Goal: Task Accomplishment & Management: Use online tool/utility

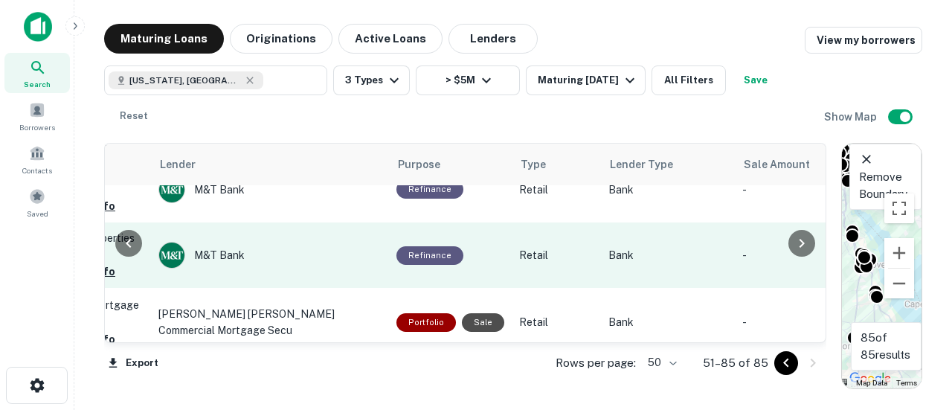
scroll to position [818, 659]
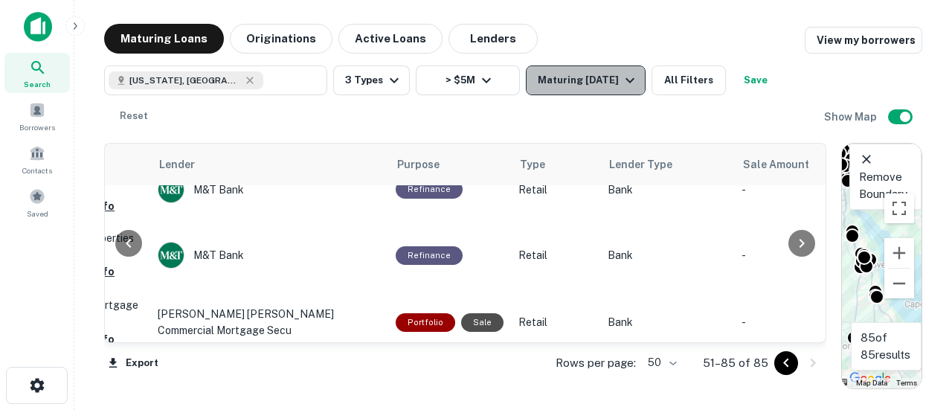
click at [631, 80] on icon "button" at bounding box center [630, 80] width 18 height 18
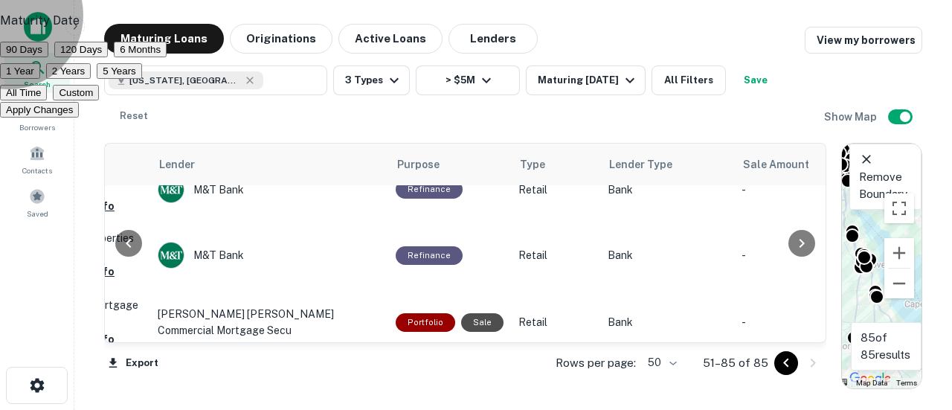
click at [108, 57] on button "120 Days" at bounding box center [81, 50] width 54 height 16
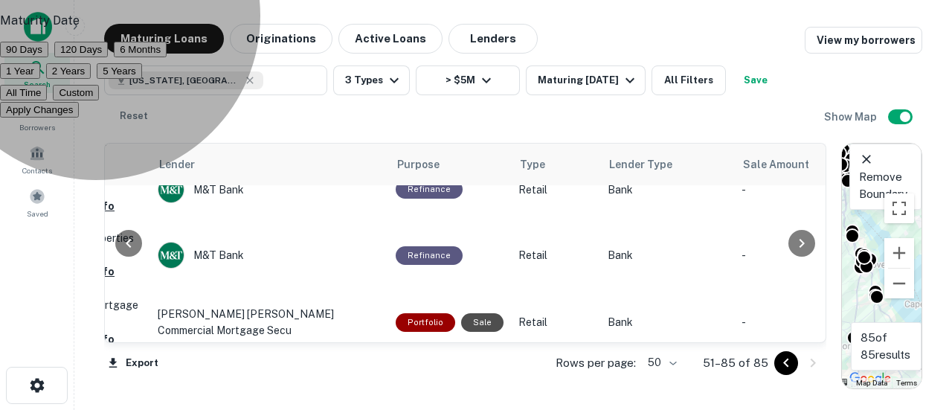
click at [79, 117] on button "Apply Changes" at bounding box center [39, 110] width 79 height 16
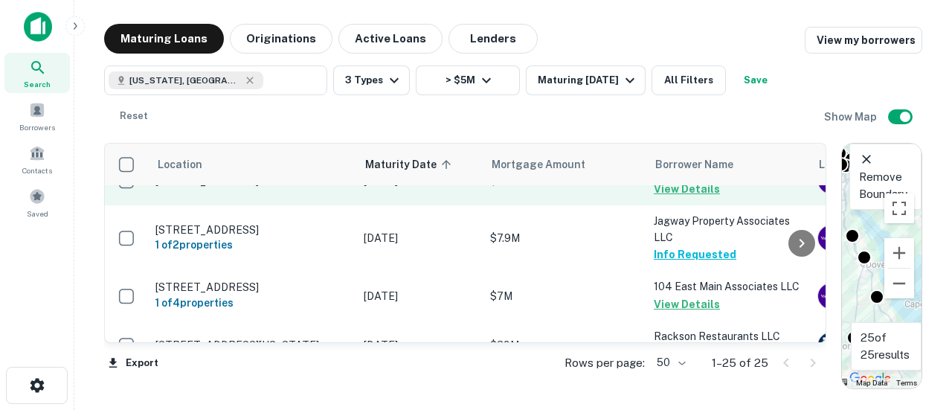
scroll to position [1129, 0]
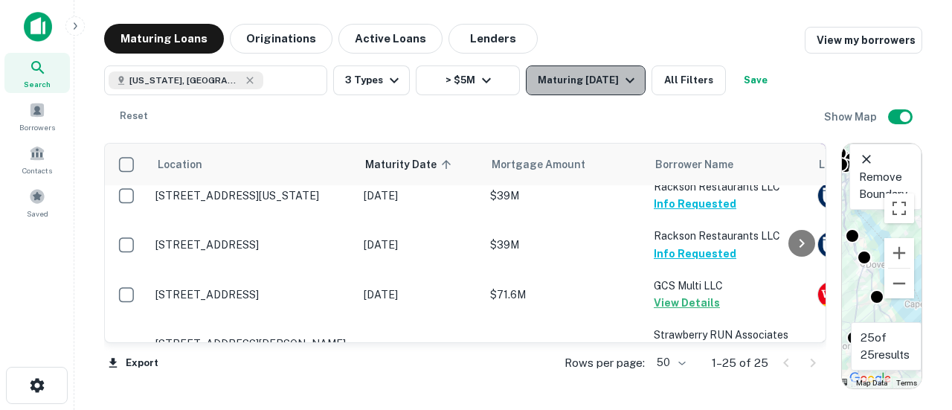
click at [610, 78] on div "Maturing [DATE]" at bounding box center [588, 80] width 101 height 18
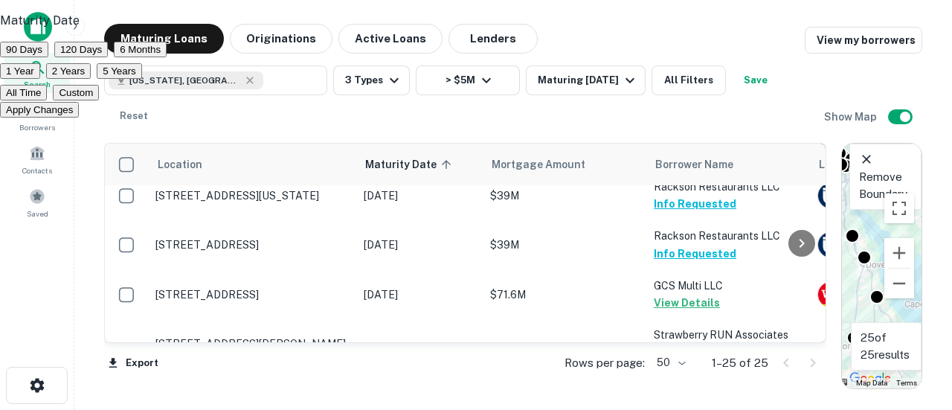
click at [40, 79] on button "1 Year" at bounding box center [20, 71] width 40 height 16
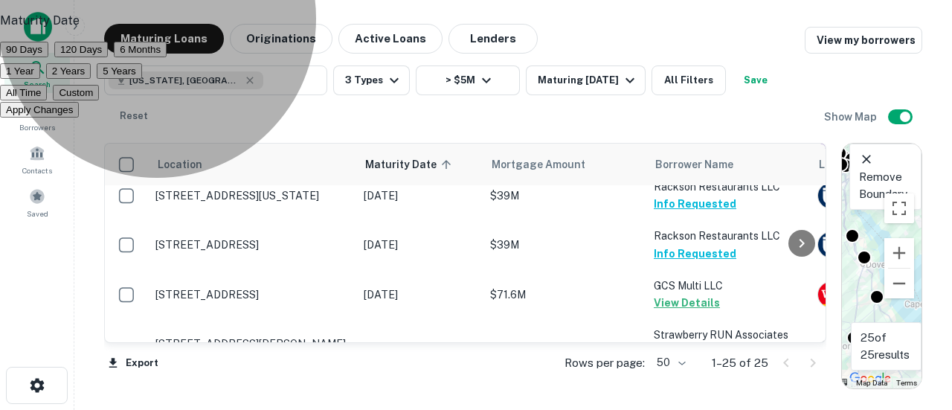
click at [79, 117] on button "Apply Changes" at bounding box center [39, 110] width 79 height 16
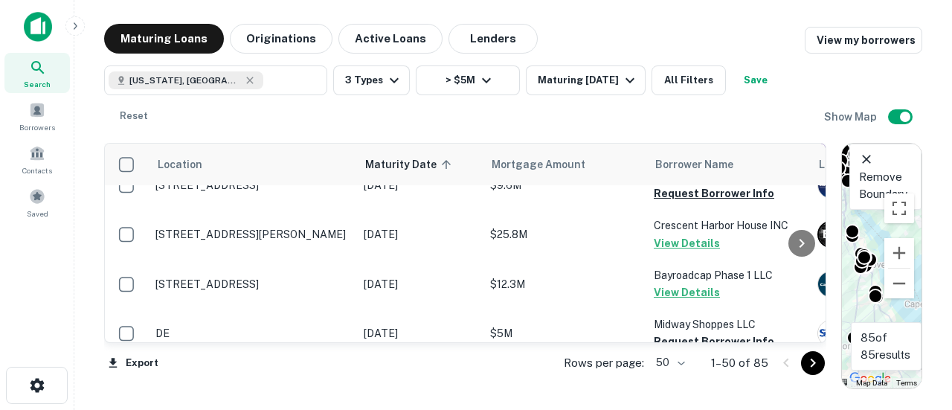
scroll to position [2399, 0]
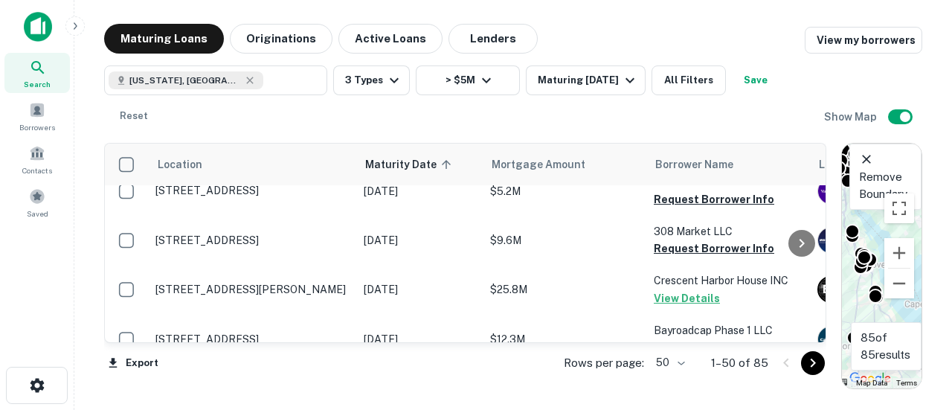
click at [698, 387] on button "Request Borrower Info" at bounding box center [714, 396] width 120 height 18
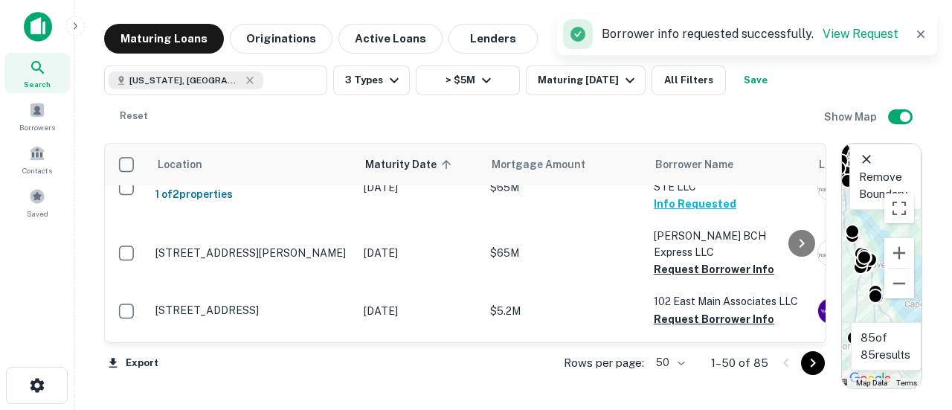
scroll to position [2279, 0]
click at [692, 360] on button "Request Borrower Info" at bounding box center [714, 369] width 120 height 18
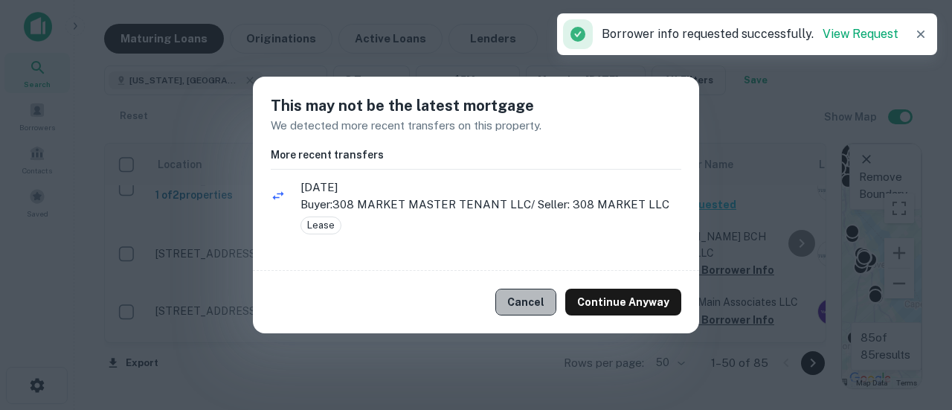
click at [522, 298] on button "Cancel" at bounding box center [525, 301] width 61 height 27
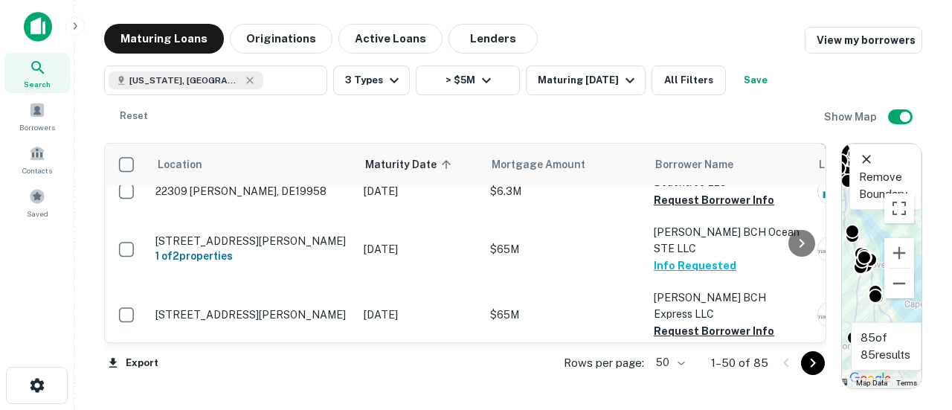
scroll to position [2217, 0]
click at [675, 372] on button "Request Borrower Info" at bounding box center [714, 381] width 120 height 18
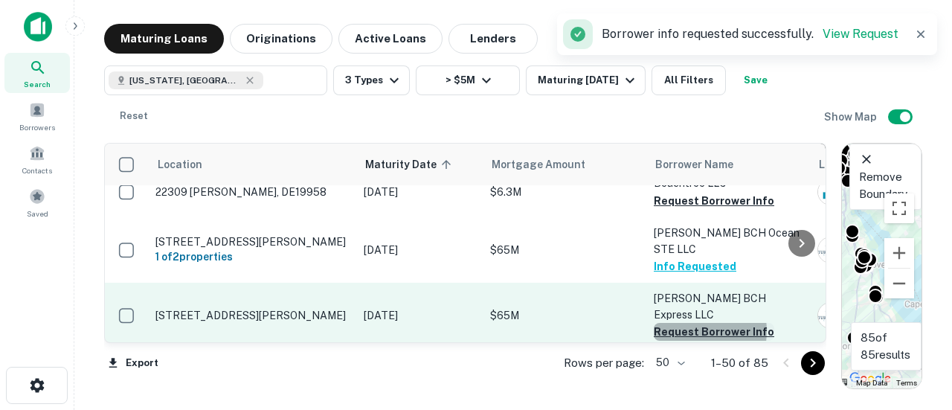
click at [688, 323] on button "Request Borrower Info" at bounding box center [714, 332] width 120 height 18
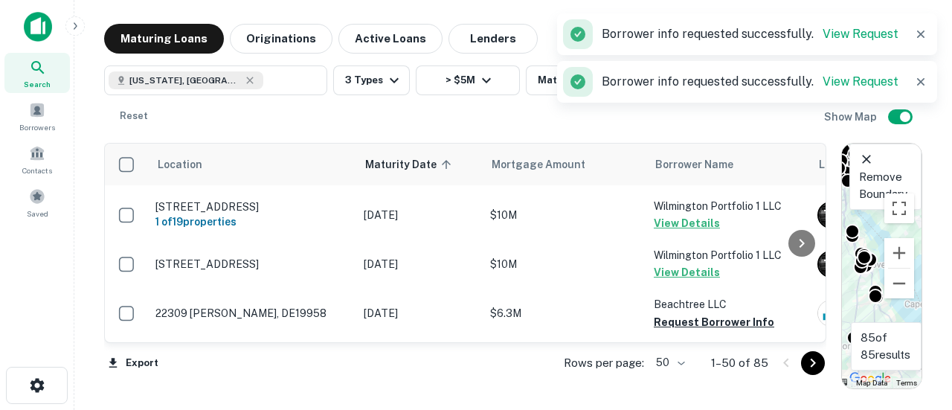
scroll to position [2095, 0]
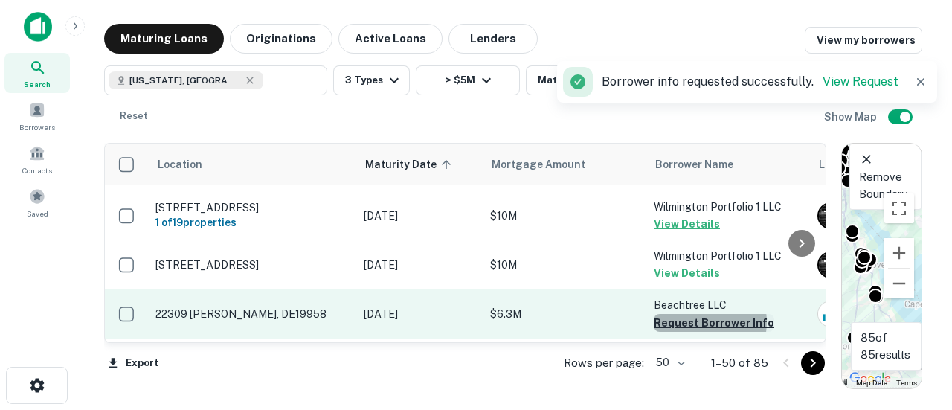
click at [700, 314] on button "Request Borrower Info" at bounding box center [714, 323] width 120 height 18
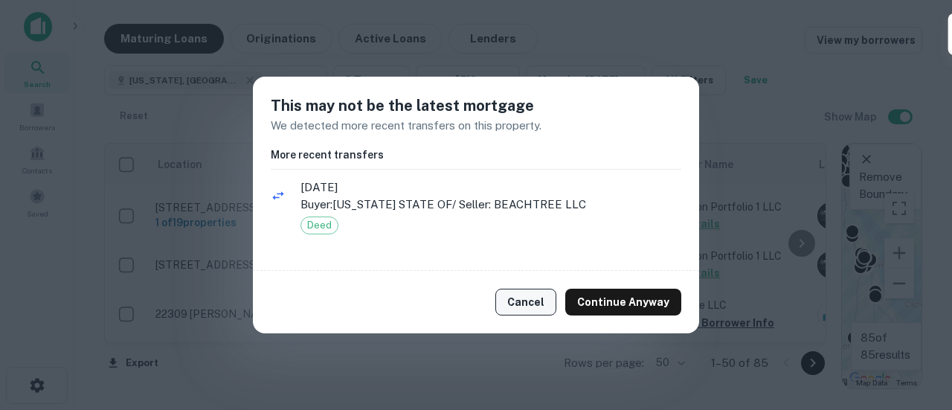
click at [518, 305] on button "Cancel" at bounding box center [525, 301] width 61 height 27
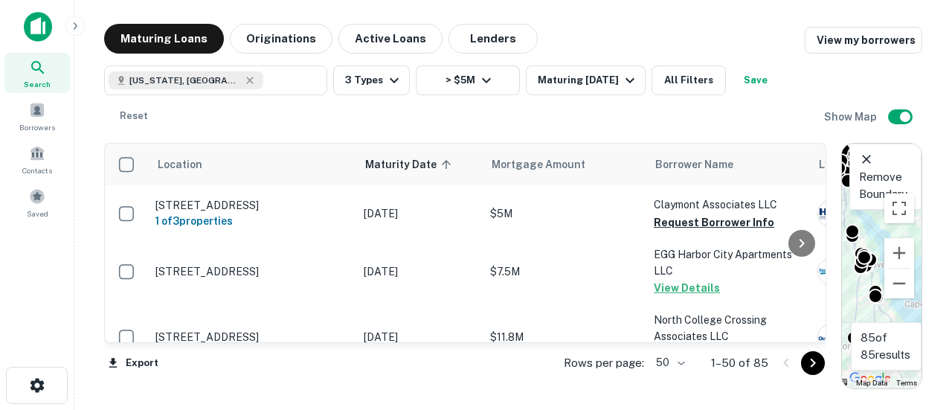
scroll to position [1751, 0]
click at [677, 395] on button "Request Borrower Info" at bounding box center [714, 404] width 120 height 18
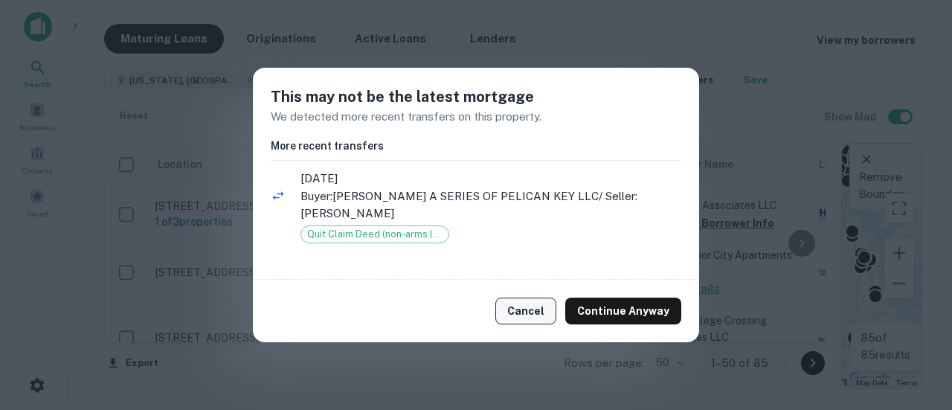
click at [549, 308] on button "Cancel" at bounding box center [525, 310] width 61 height 27
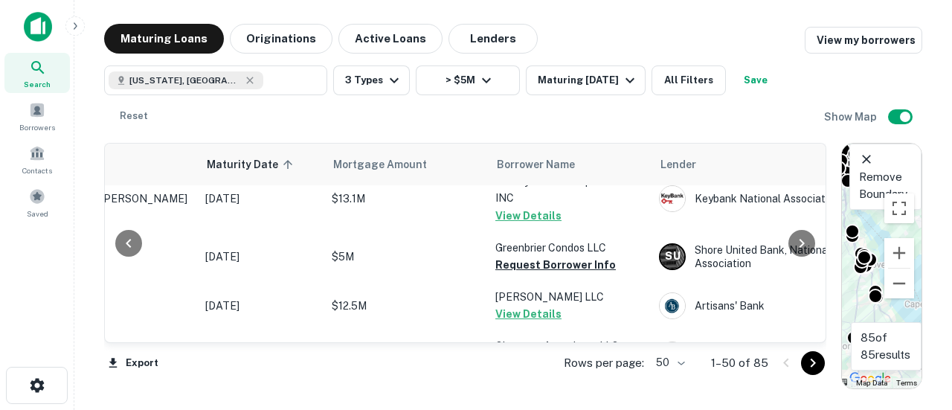
scroll to position [1610, 158]
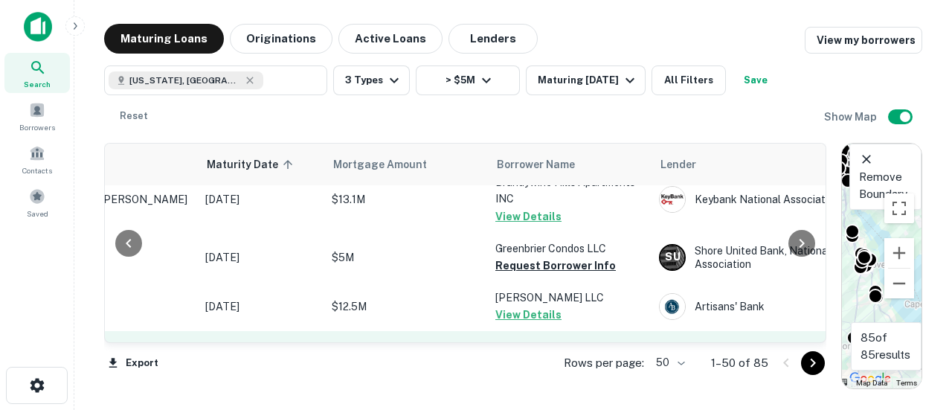
click at [555, 355] on button "Request Borrower Info" at bounding box center [555, 364] width 120 height 18
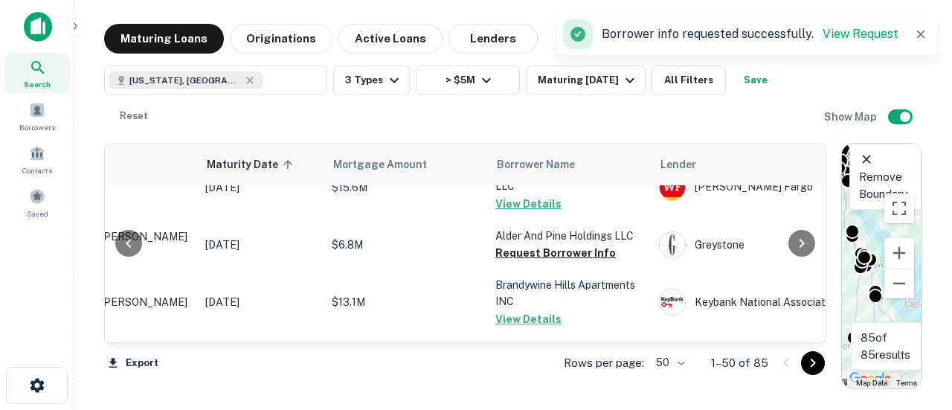
scroll to position [1506, 158]
click at [555, 361] on button "Request Borrower Info" at bounding box center [555, 370] width 120 height 18
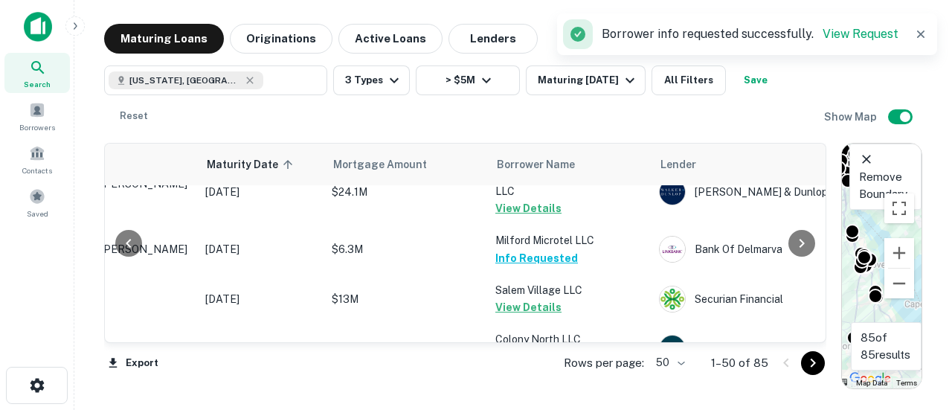
scroll to position [1288, 158]
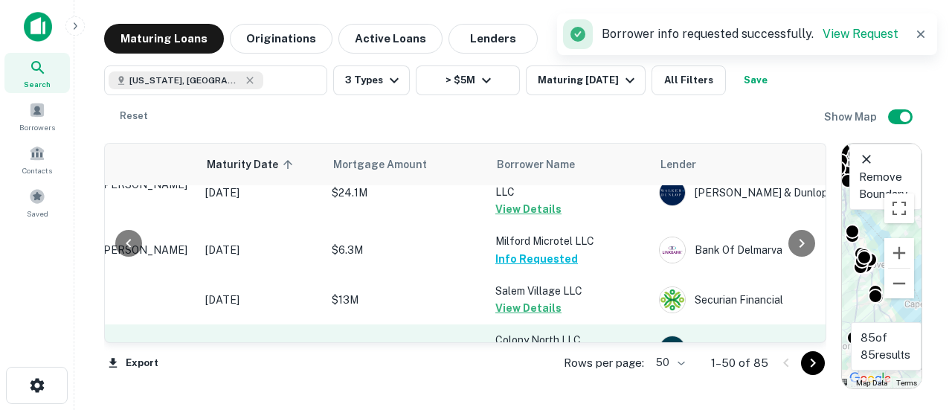
click at [540, 348] on button "Request Borrower Info" at bounding box center [555, 357] width 120 height 18
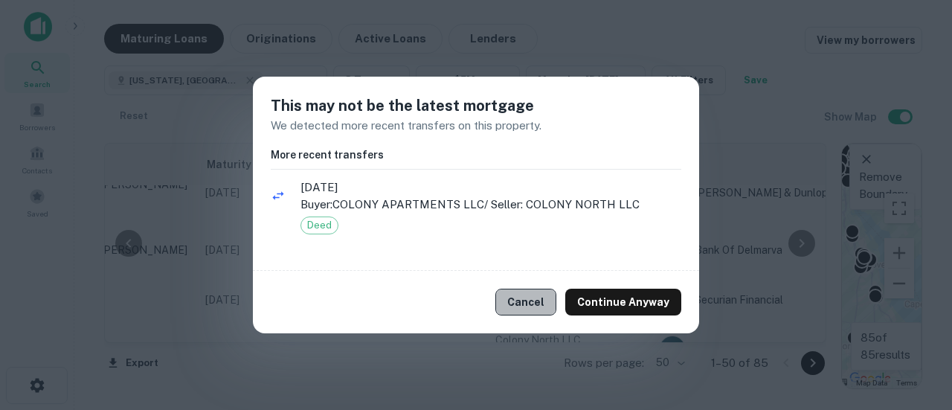
click at [533, 300] on button "Cancel" at bounding box center [525, 301] width 61 height 27
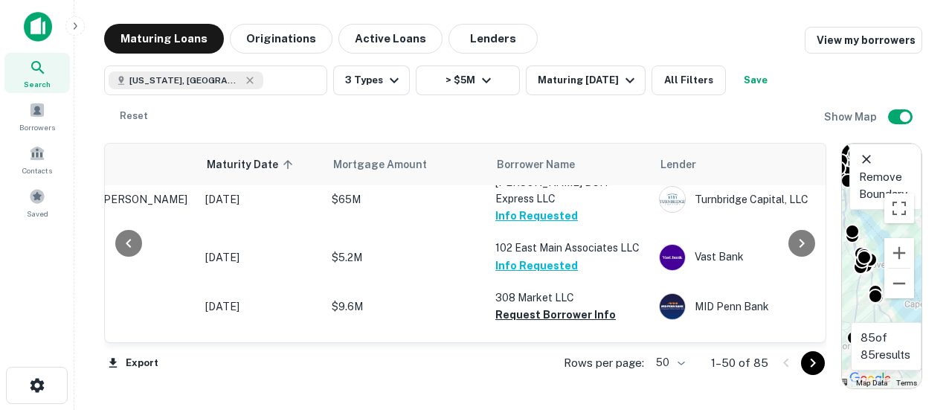
scroll to position [2454, 158]
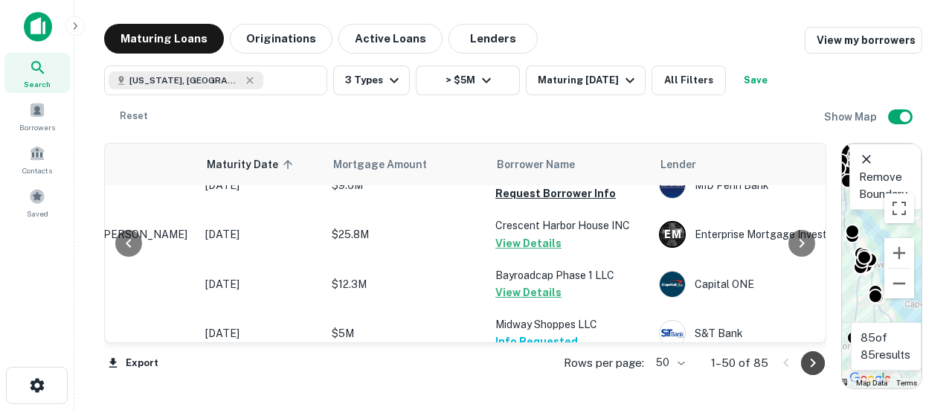
click at [815, 370] on icon "Go to next page" at bounding box center [813, 363] width 18 height 18
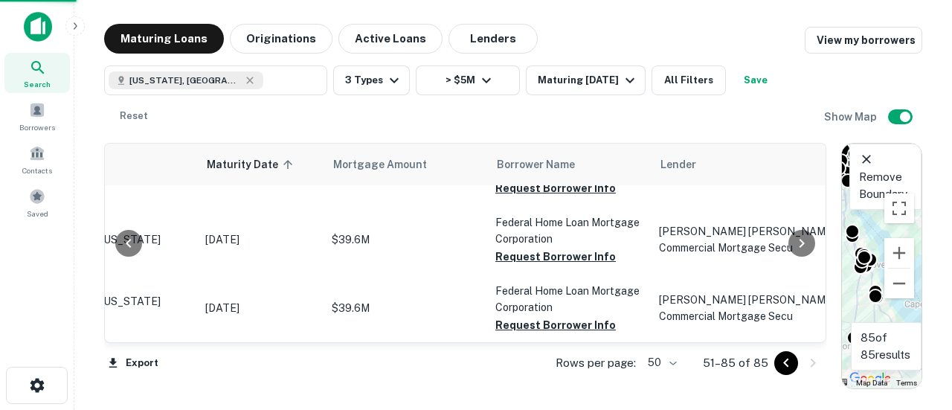
scroll to position [1908, 158]
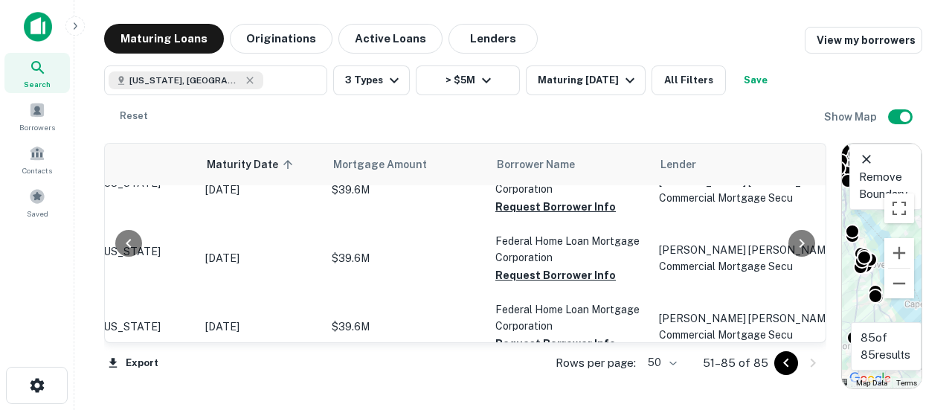
click at [549, 403] on button "Request Borrower Info" at bounding box center [555, 412] width 120 height 18
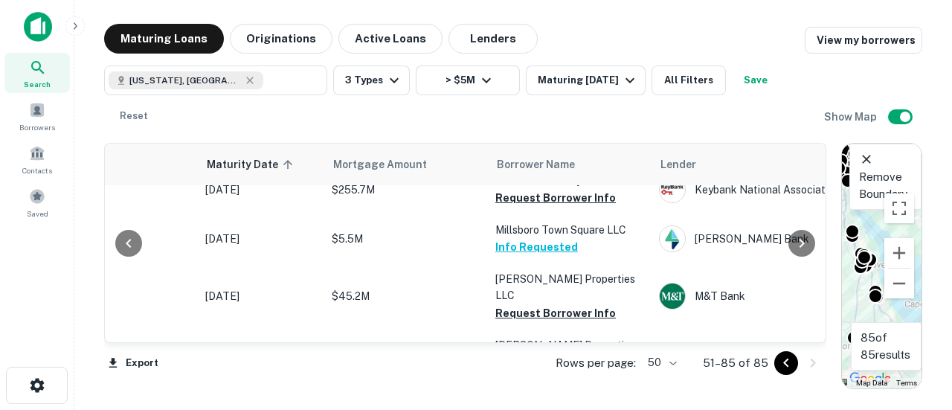
scroll to position [645, 158]
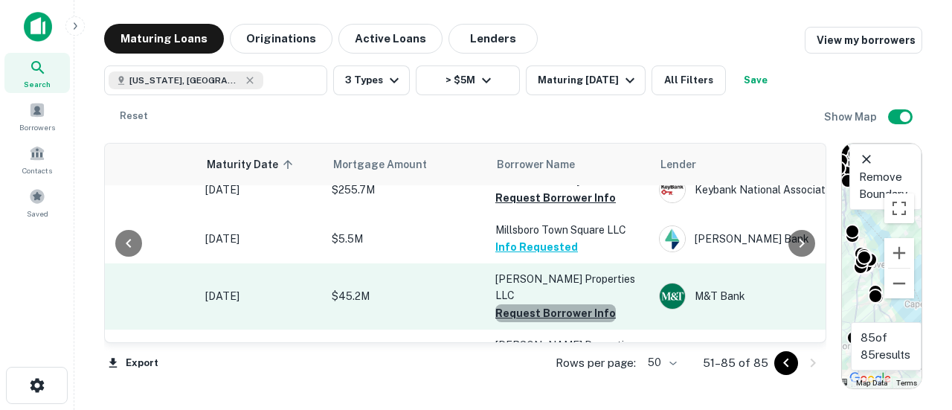
click at [577, 304] on button "Request Borrower Info" at bounding box center [555, 313] width 120 height 18
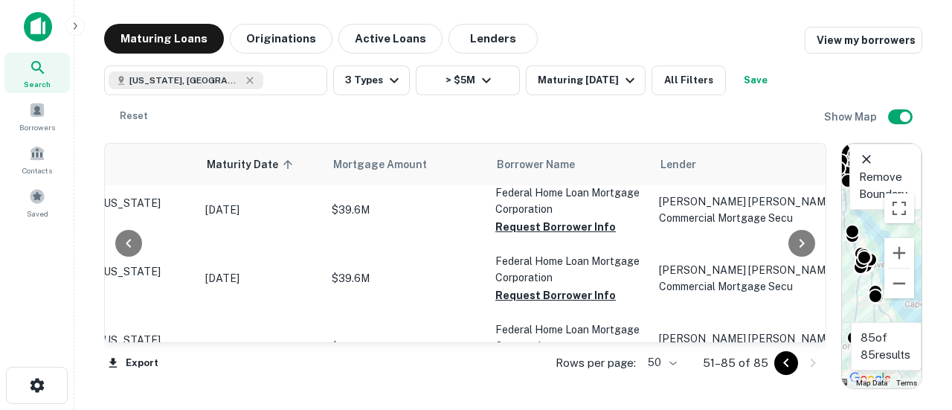
scroll to position [1908, 158]
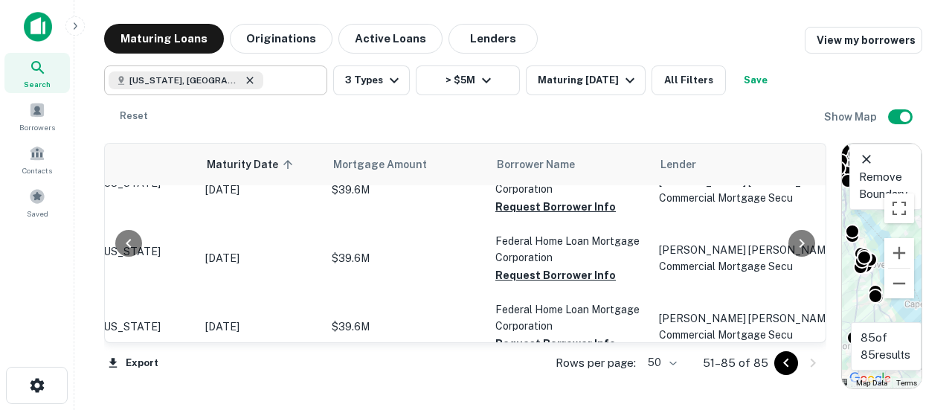
click at [246, 79] on icon at bounding box center [249, 80] width 7 height 7
type input "**********"
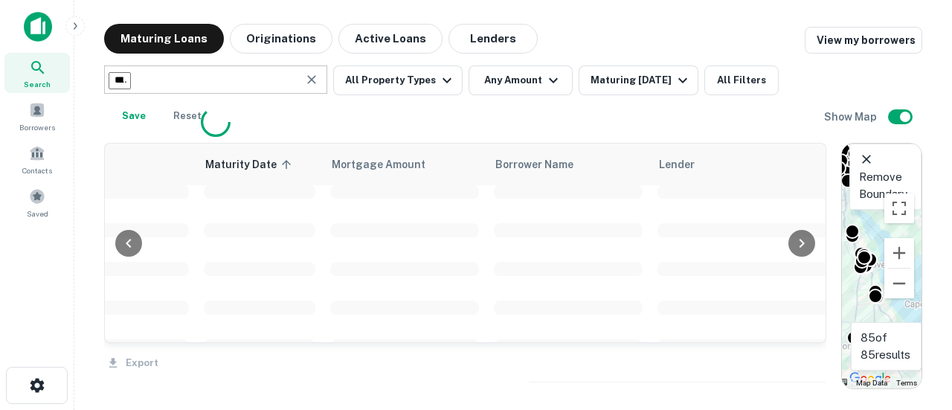
scroll to position [1872, 158]
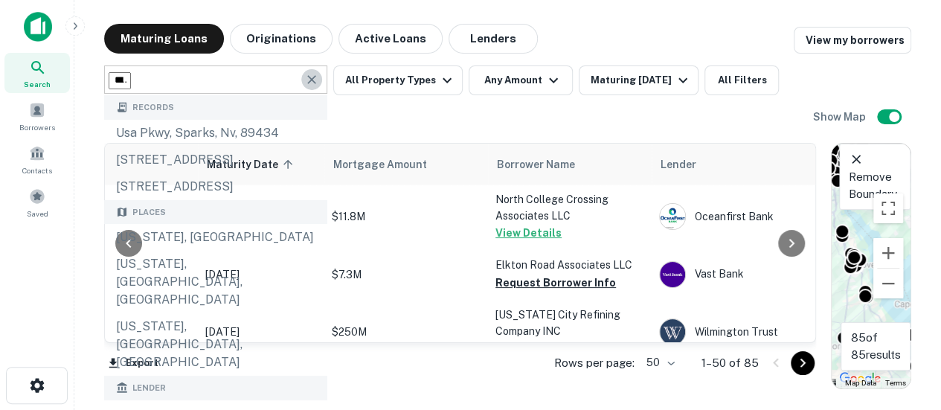
click at [315, 81] on icon "Clear" at bounding box center [311, 79] width 15 height 15
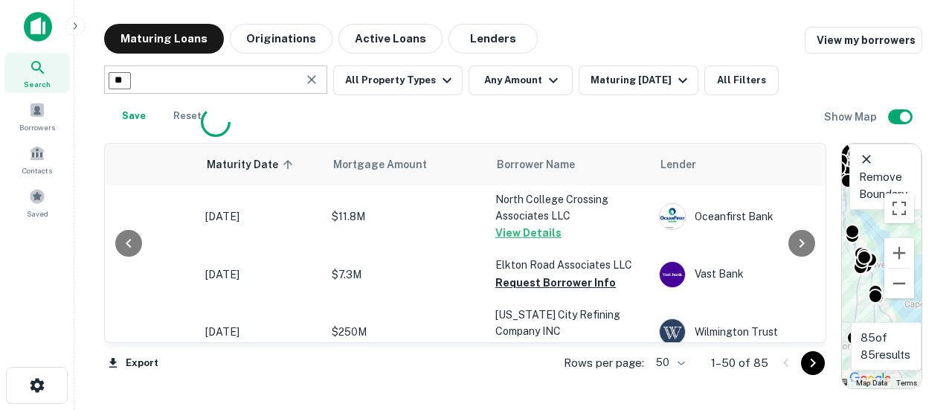
type input "***"
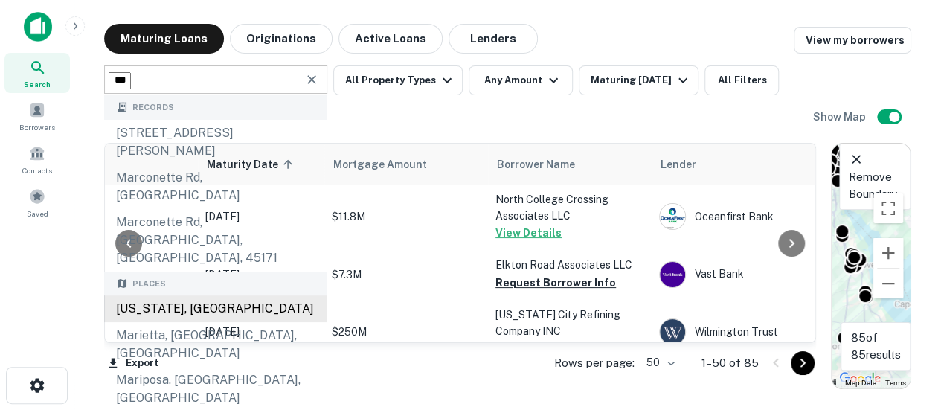
click at [167, 295] on div "[US_STATE], [GEOGRAPHIC_DATA]" at bounding box center [215, 308] width 223 height 27
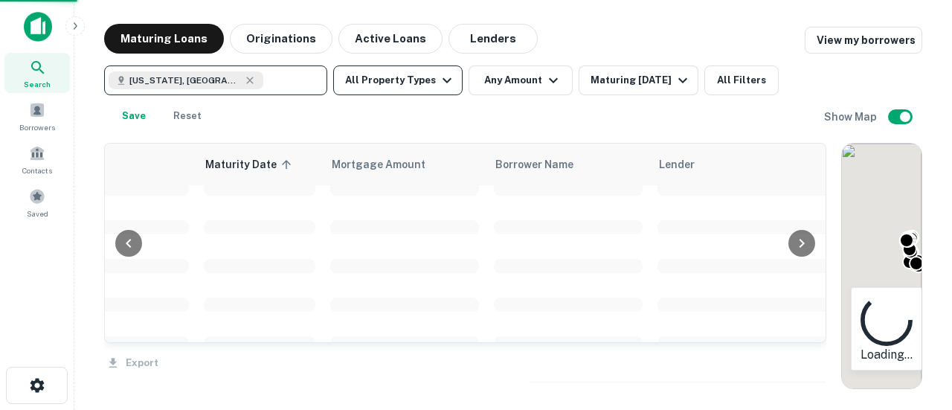
click at [416, 85] on button "All Property Types" at bounding box center [397, 80] width 129 height 30
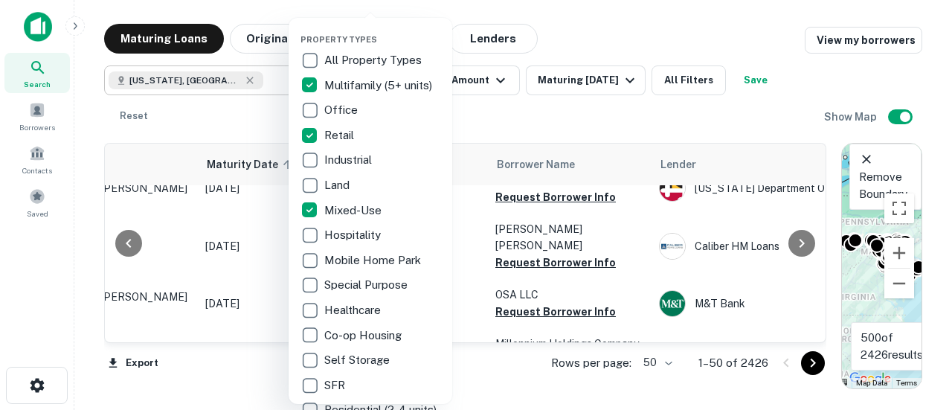
click at [588, 38] on div at bounding box center [476, 205] width 952 height 410
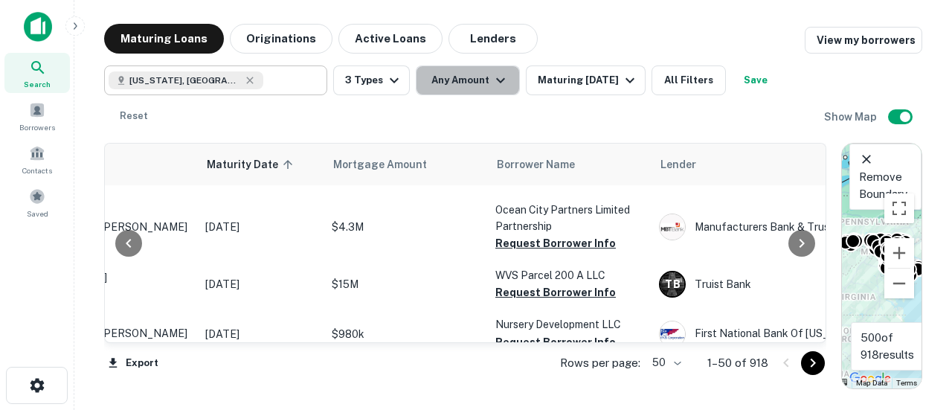
click at [473, 82] on button "Any Amount" at bounding box center [468, 80] width 104 height 30
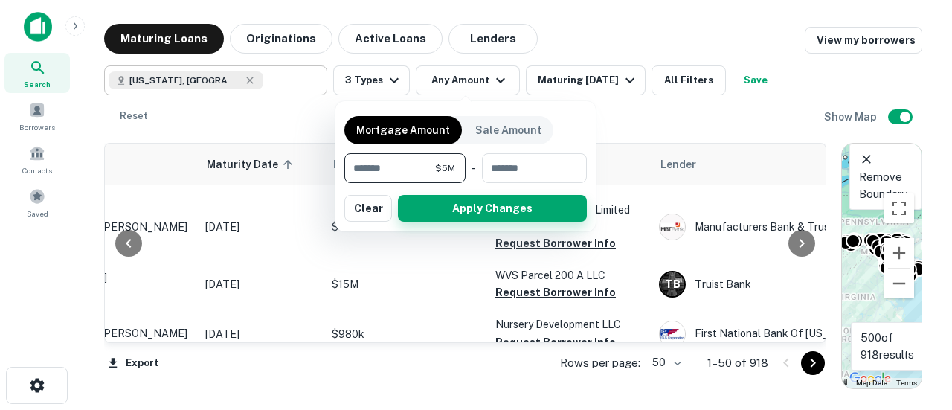
type input "*******"
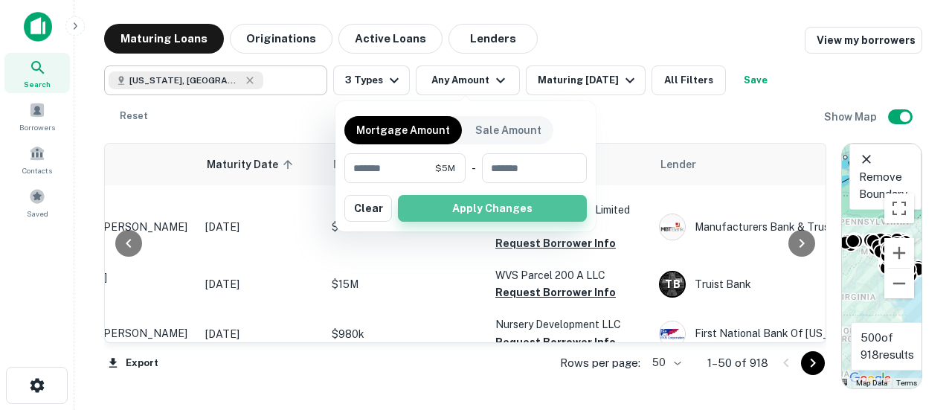
click at [517, 213] on button "Apply Changes" at bounding box center [492, 208] width 189 height 27
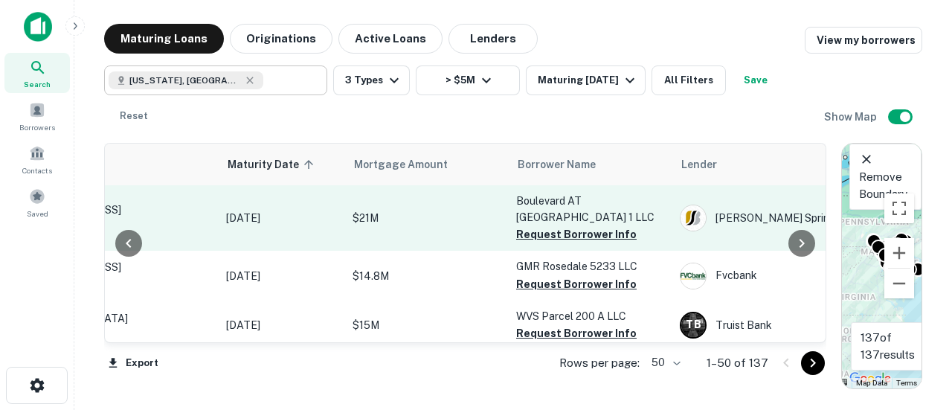
scroll to position [0, 139]
click at [541, 228] on button "Request Borrower Info" at bounding box center [575, 234] width 120 height 18
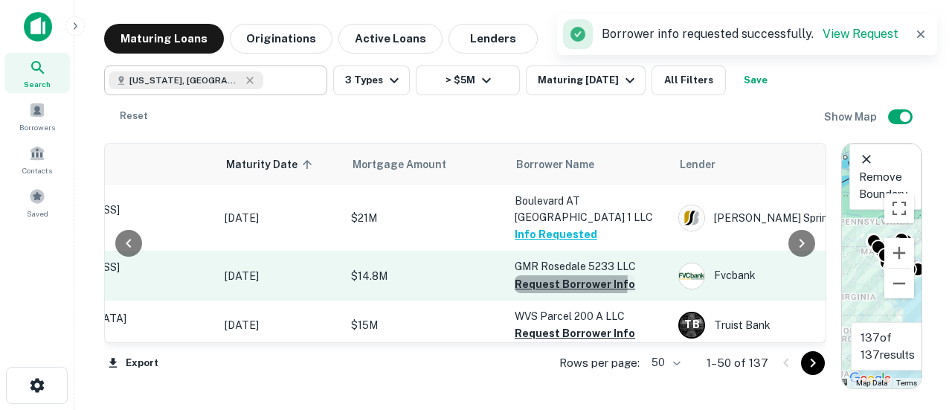
click at [537, 275] on button "Request Borrower Info" at bounding box center [575, 284] width 120 height 18
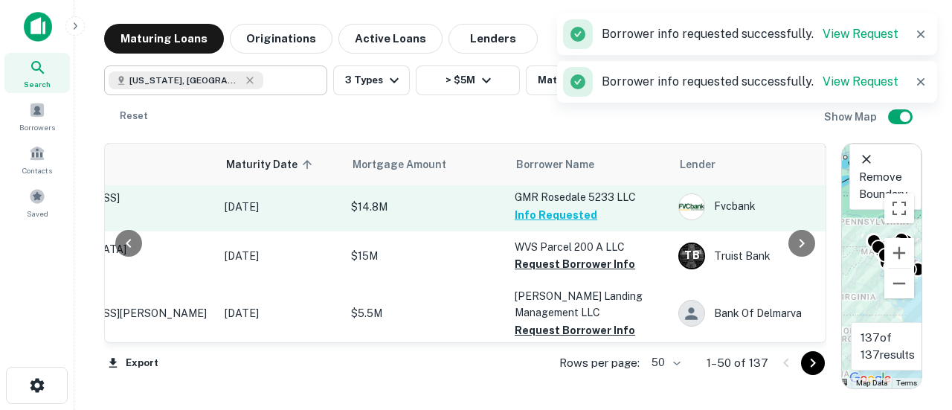
scroll to position [70, 139]
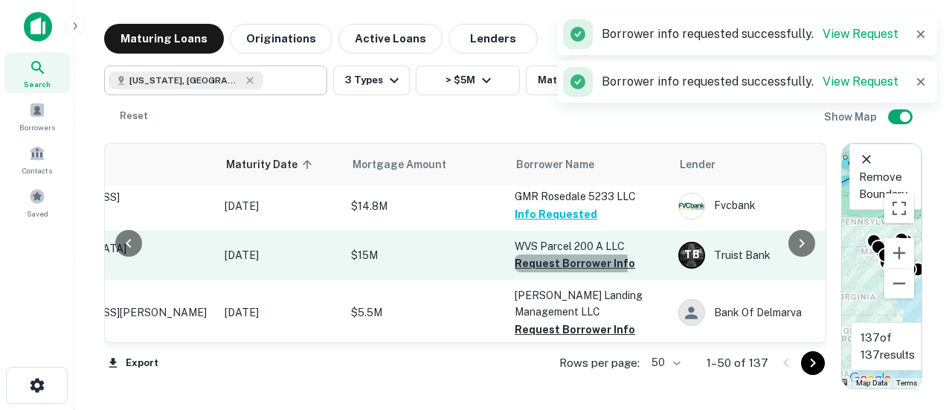
click at [544, 257] on button "Request Borrower Info" at bounding box center [575, 263] width 120 height 18
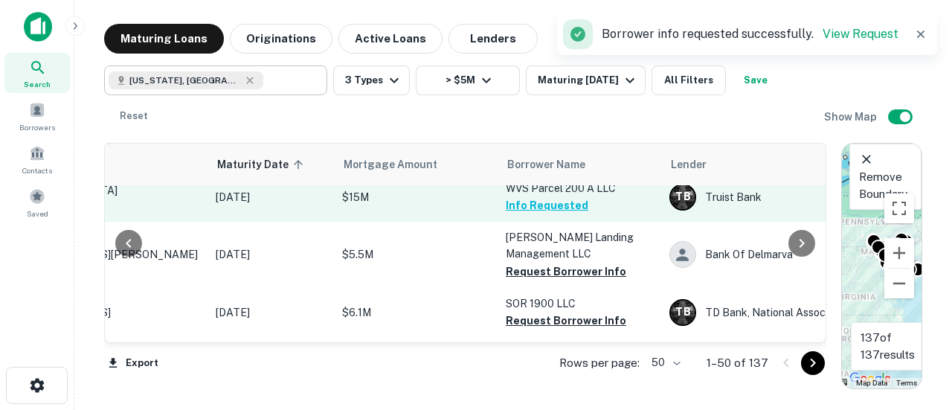
scroll to position [129, 149]
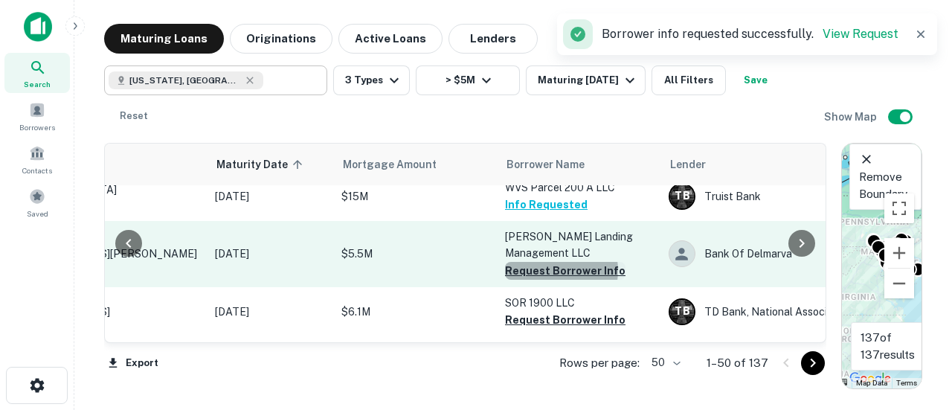
click at [552, 262] on button "Request Borrower Info" at bounding box center [565, 271] width 120 height 18
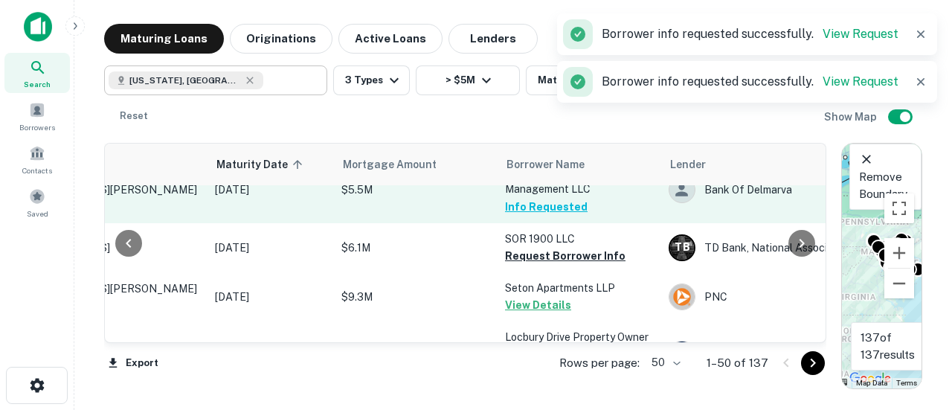
scroll to position [207, 149]
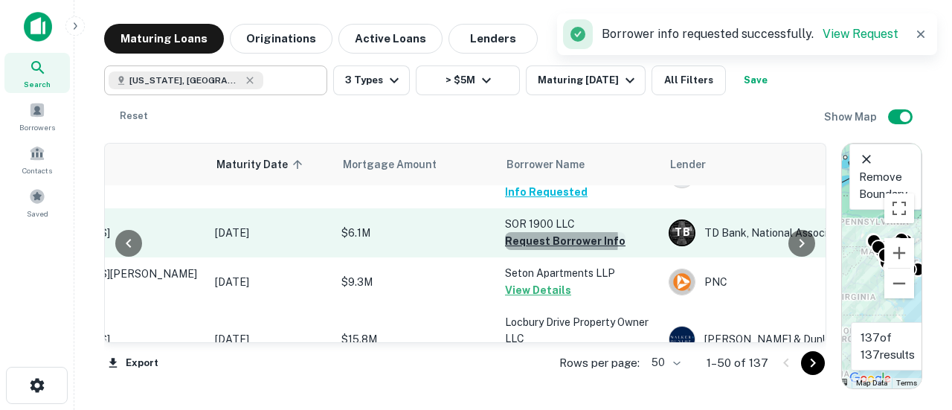
click at [533, 232] on button "Request Borrower Info" at bounding box center [565, 241] width 120 height 18
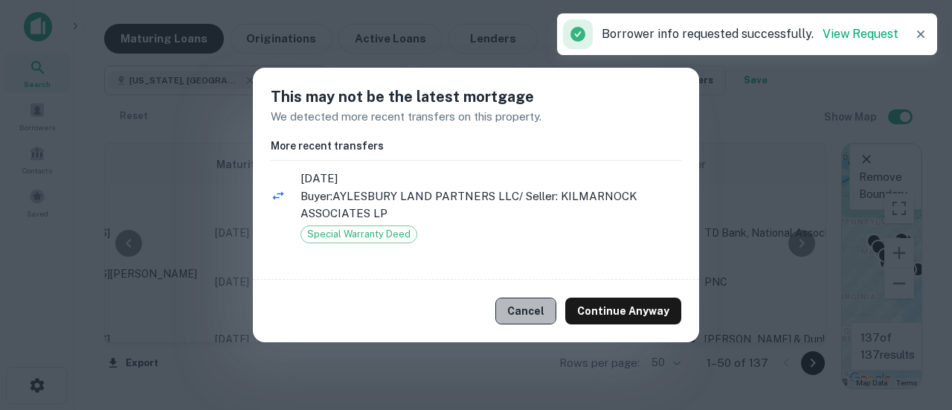
click at [527, 316] on button "Cancel" at bounding box center [525, 310] width 61 height 27
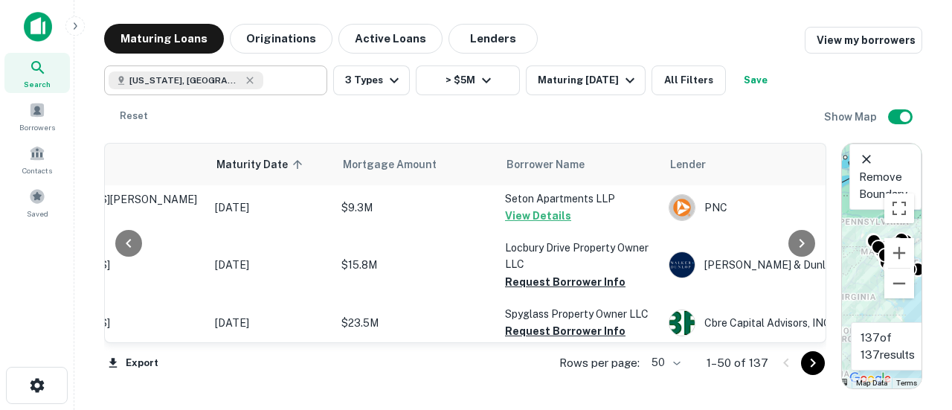
scroll to position [291, 149]
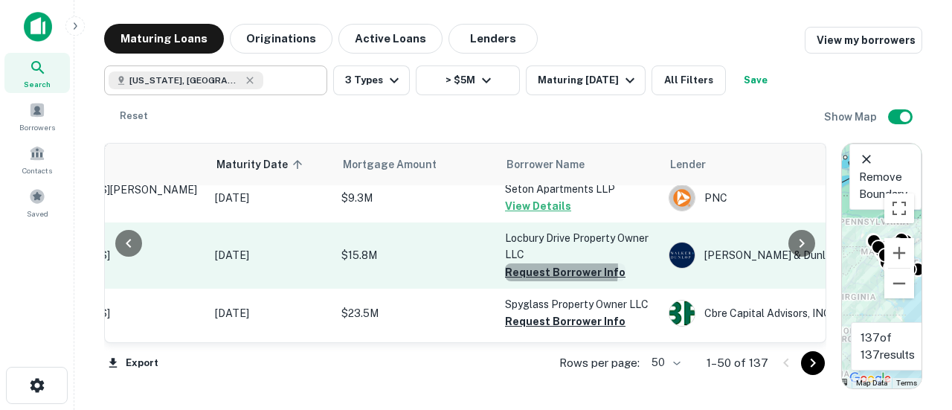
click at [520, 270] on button "Request Borrower Info" at bounding box center [565, 272] width 120 height 18
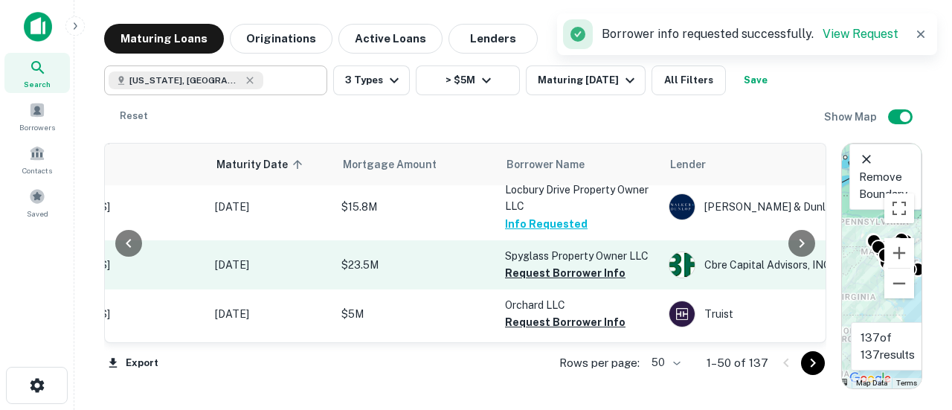
scroll to position [347, 149]
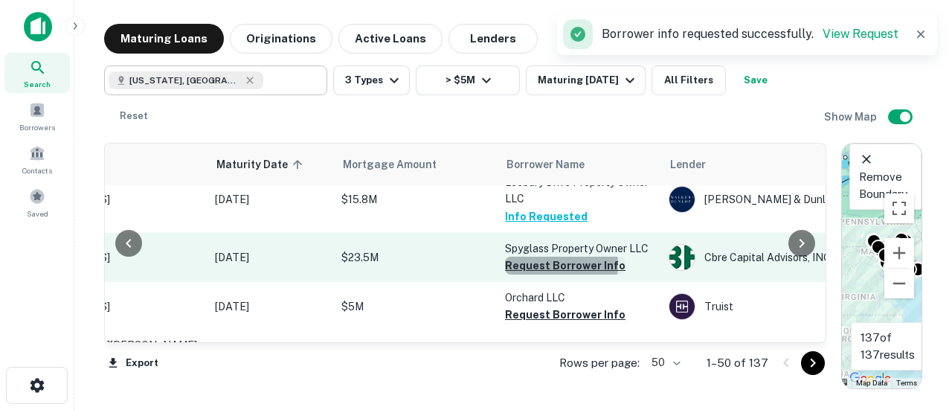
click at [541, 265] on button "Request Borrower Info" at bounding box center [565, 266] width 120 height 18
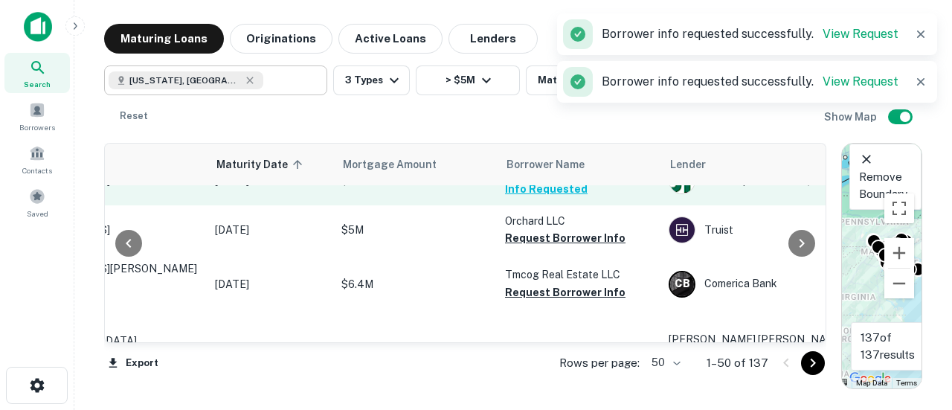
scroll to position [425, 149]
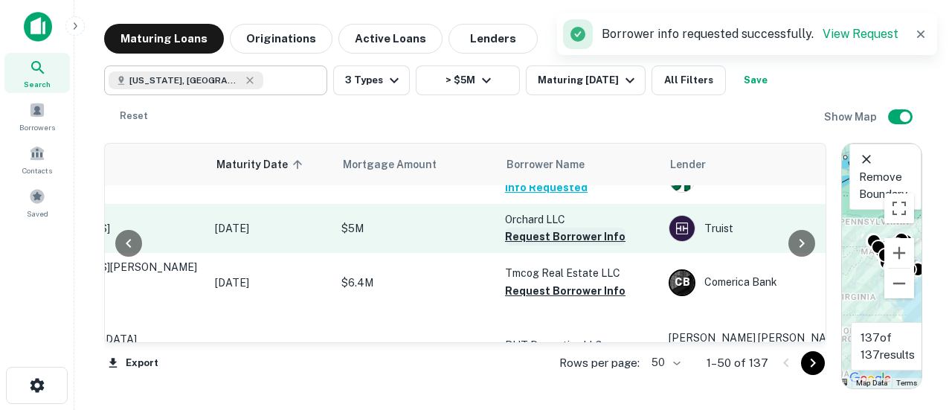
click at [537, 239] on button "Request Borrower Info" at bounding box center [565, 237] width 120 height 18
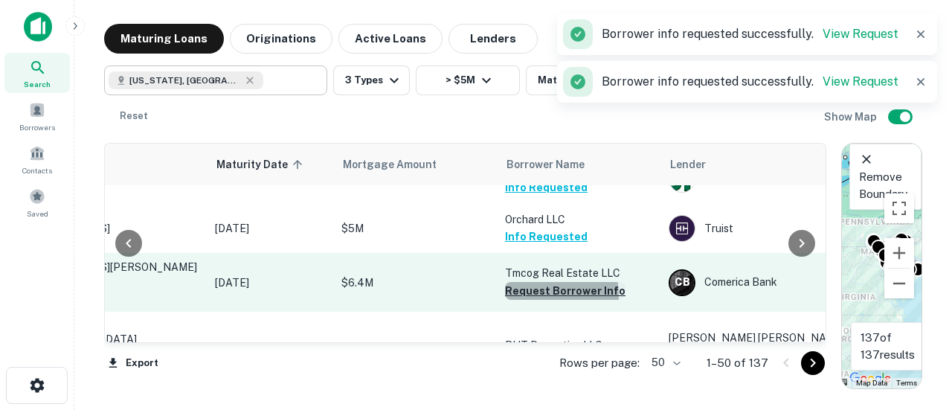
click at [538, 297] on button "Request Borrower Info" at bounding box center [565, 291] width 120 height 18
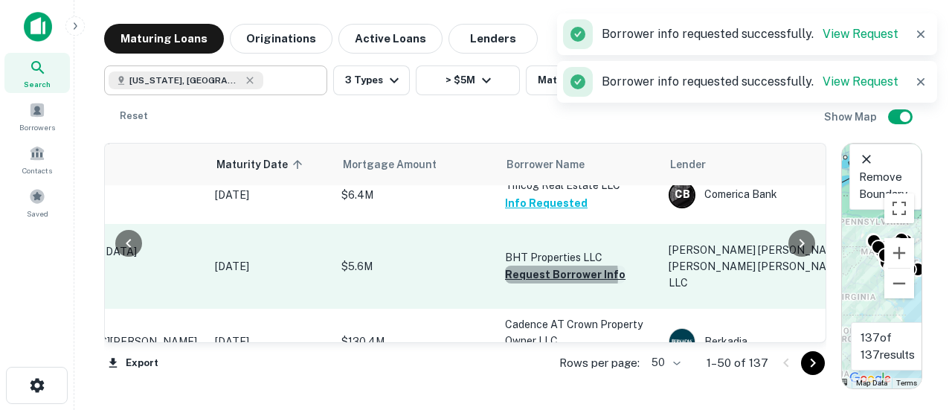
click at [526, 265] on button "Request Borrower Info" at bounding box center [565, 274] width 120 height 18
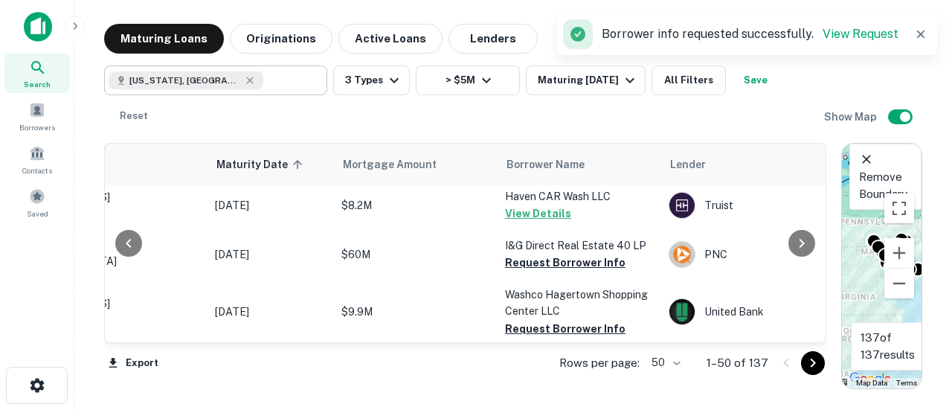
scroll to position [774, 149]
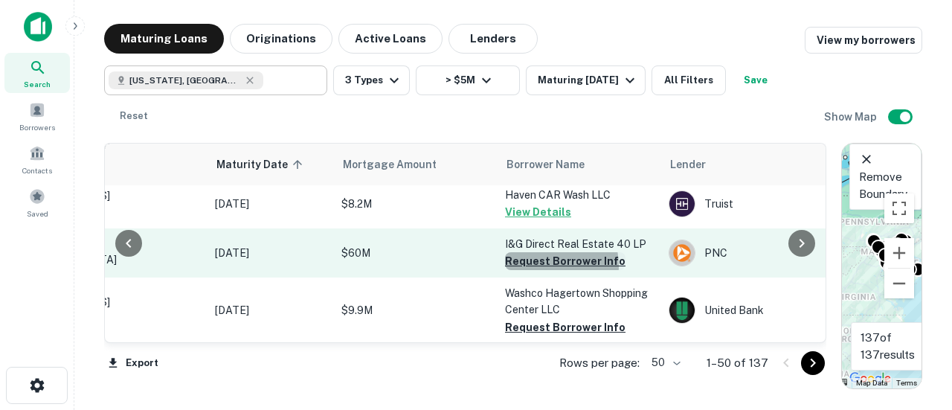
click at [541, 252] on button "Request Borrower Info" at bounding box center [565, 261] width 120 height 18
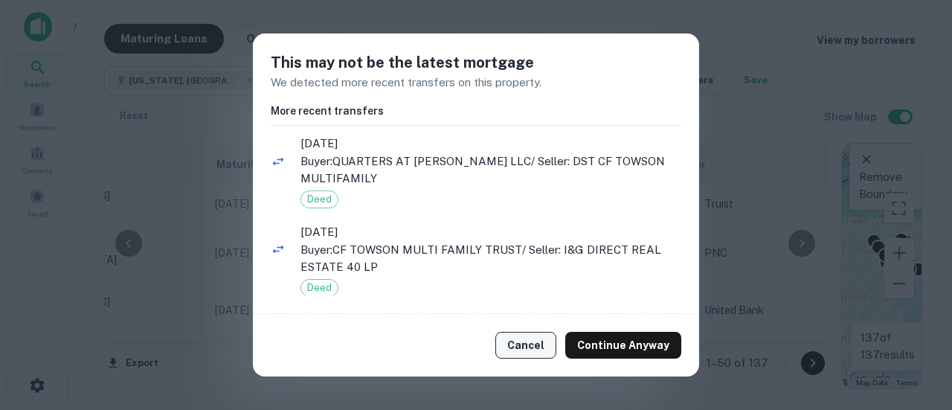
click at [522, 343] on button "Cancel" at bounding box center [525, 345] width 61 height 27
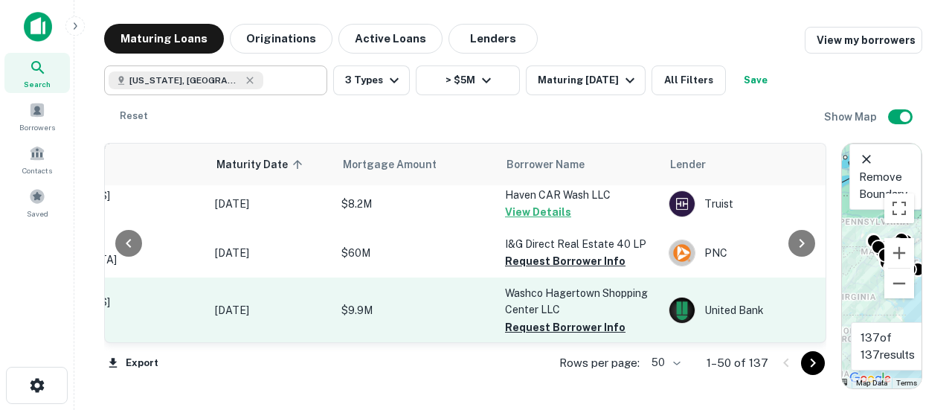
scroll to position [819, 149]
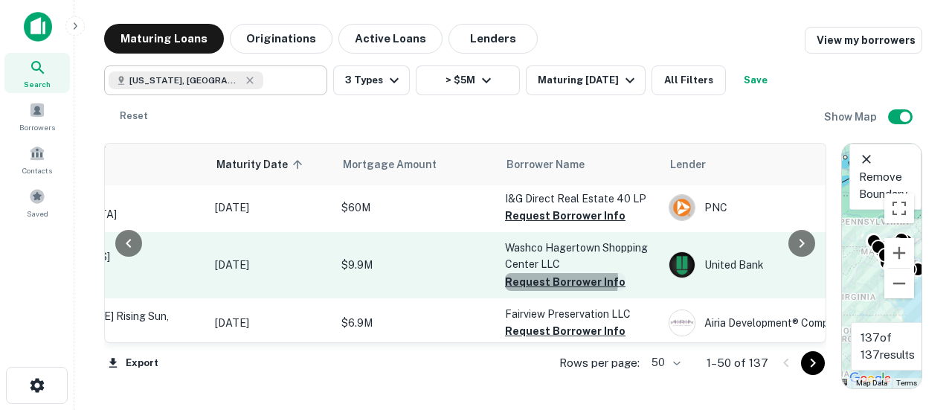
click at [532, 273] on button "Request Borrower Info" at bounding box center [565, 282] width 120 height 18
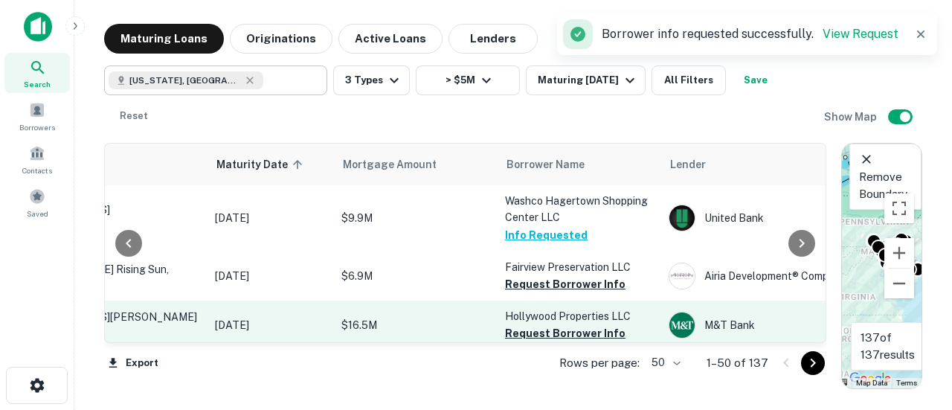
scroll to position [868, 149]
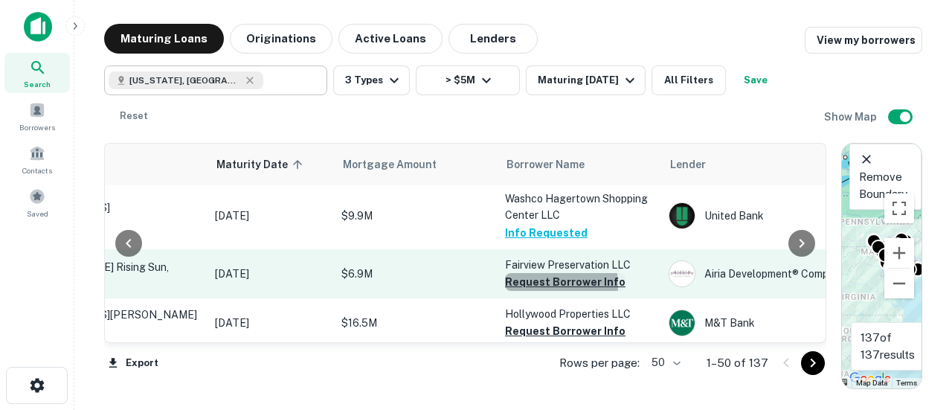
click at [532, 273] on button "Request Borrower Info" at bounding box center [565, 282] width 120 height 18
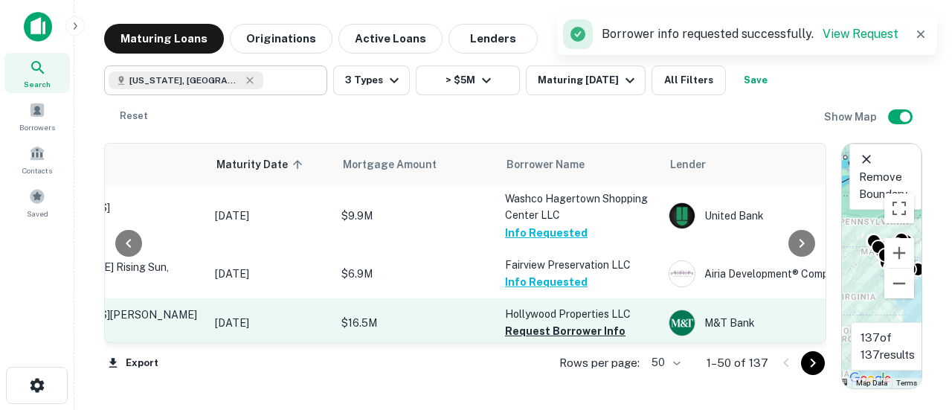
scroll to position [920, 149]
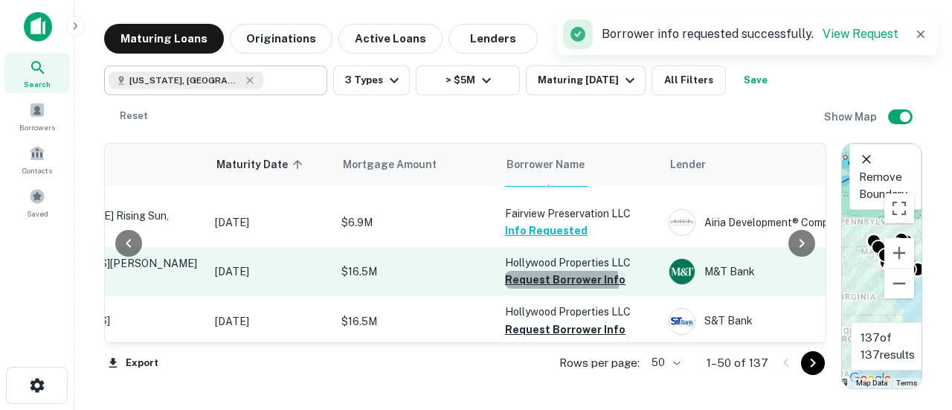
click at [550, 271] on button "Request Borrower Info" at bounding box center [565, 280] width 120 height 18
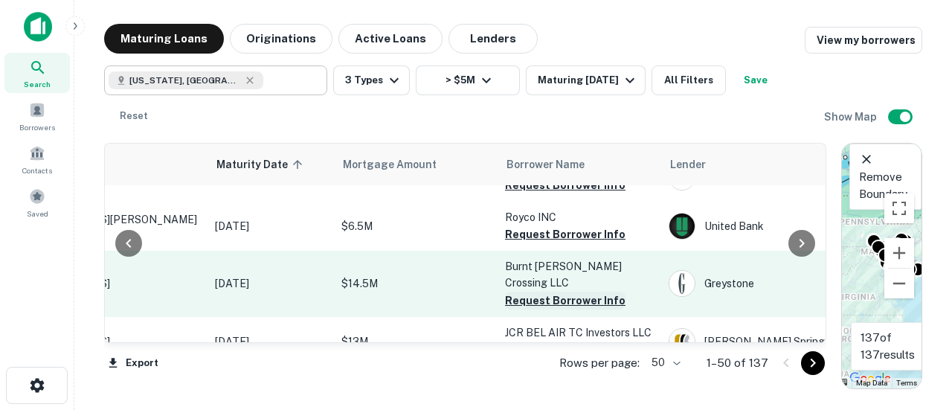
scroll to position [1221, 149]
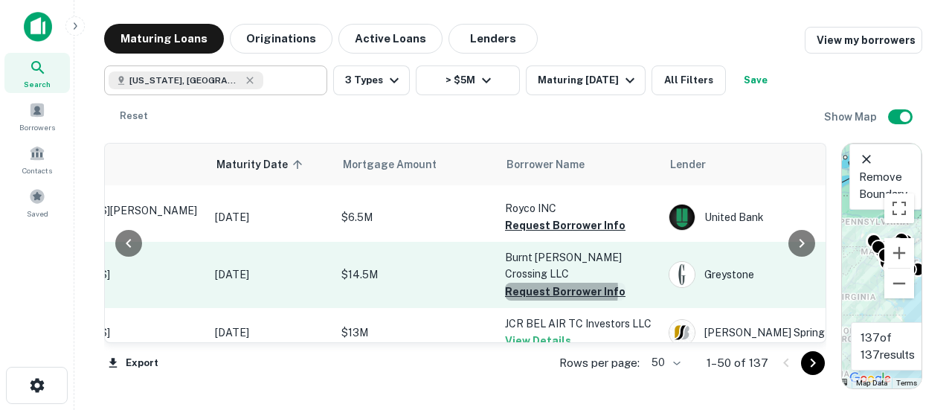
click at [532, 283] on button "Request Borrower Info" at bounding box center [565, 292] width 120 height 18
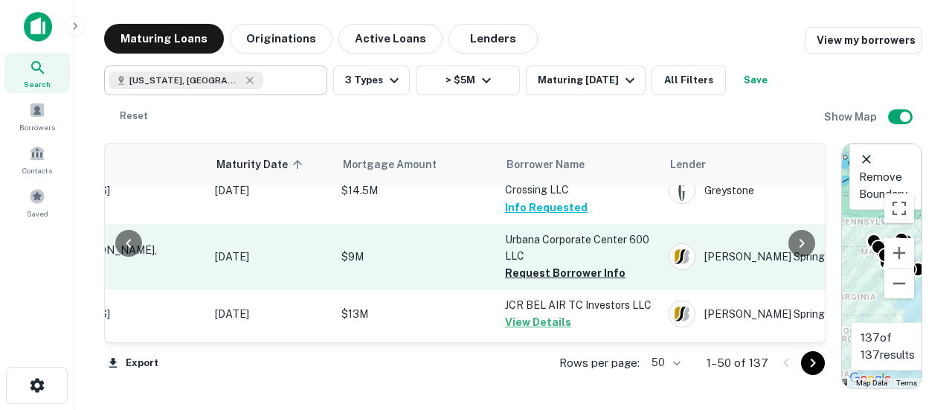
scroll to position [1306, 149]
click at [550, 263] on button "Request Borrower Info" at bounding box center [565, 272] width 120 height 18
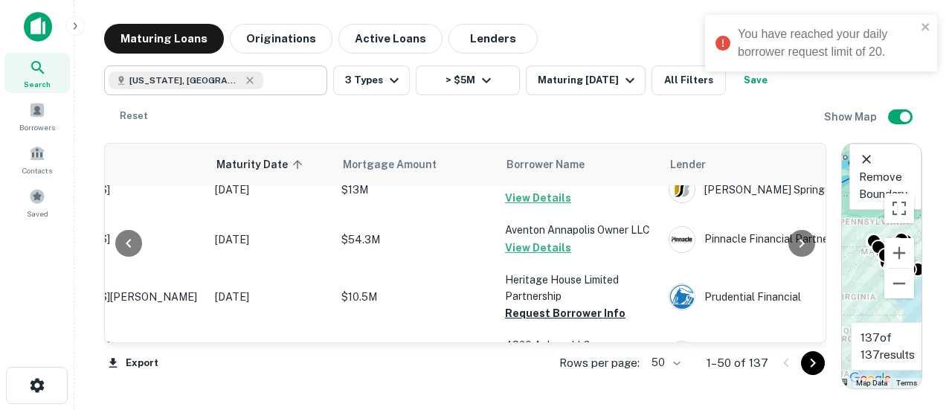
scroll to position [1430, 149]
click at [926, 25] on icon "close" at bounding box center [924, 26] width 7 height 7
